Goal: Transaction & Acquisition: Subscribe to service/newsletter

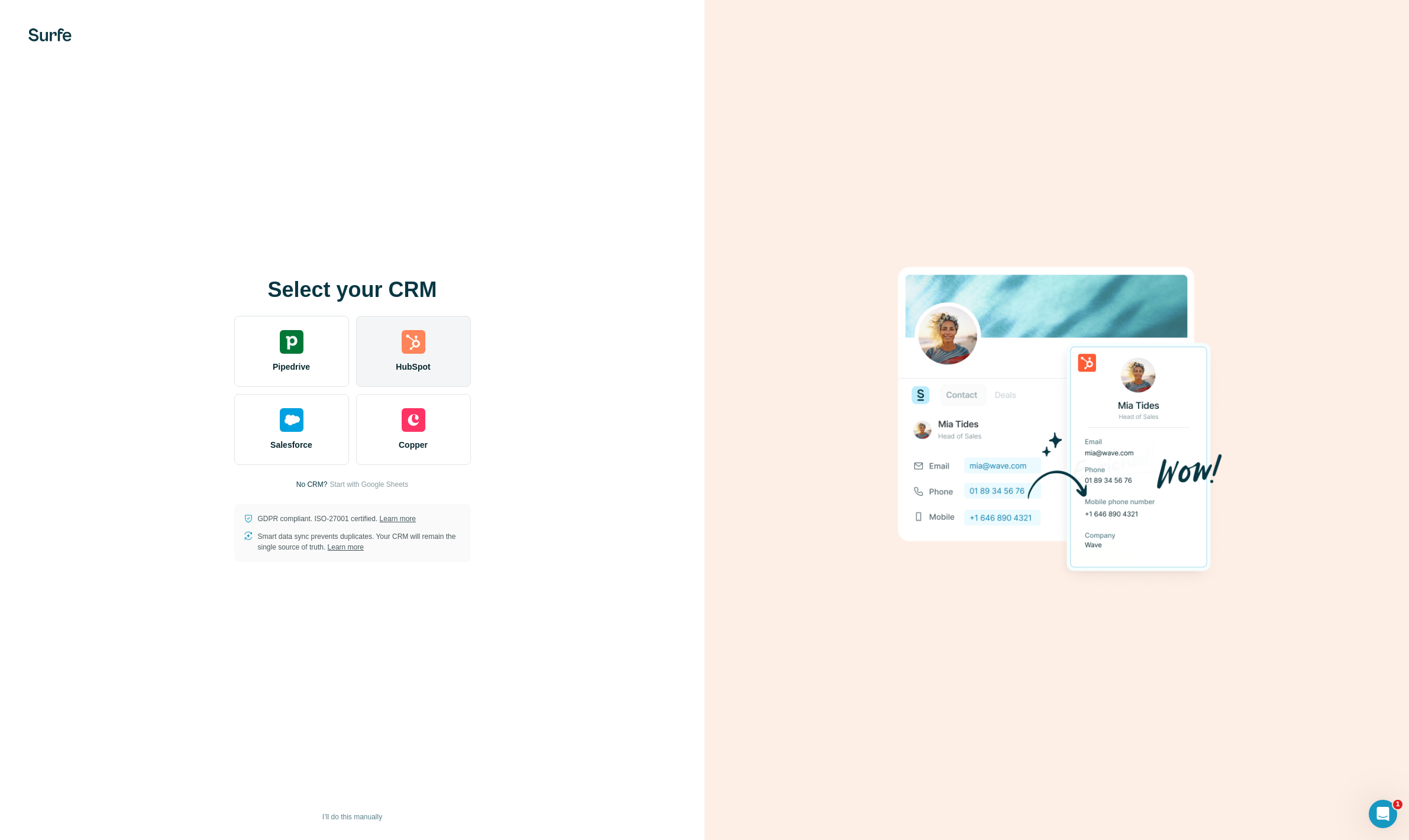
click at [422, 332] on img at bounding box center [413, 341] width 23 height 23
click at [404, 352] on img at bounding box center [413, 341] width 23 height 23
